Goal: Find specific page/section: Find specific page/section

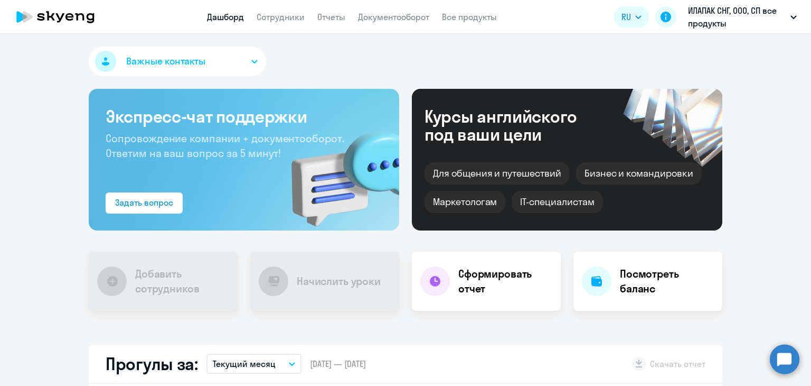
select select "30"
click at [293, 19] on link "Сотрудники" at bounding box center [281, 17] width 48 height 11
select select "30"
click at [288, 15] on link "Сотрудники" at bounding box center [281, 17] width 48 height 11
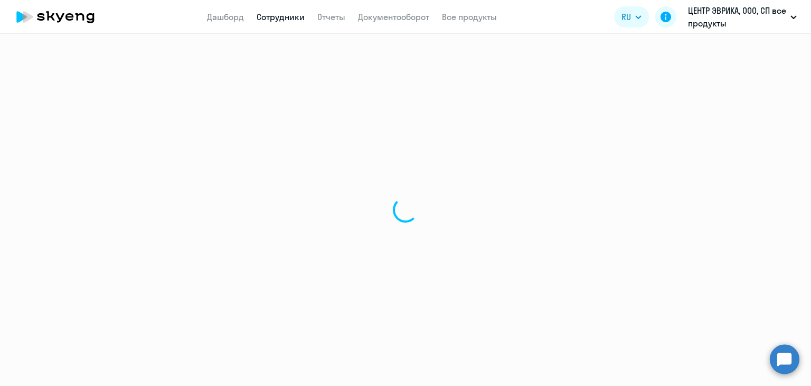
select select "30"
